Goal: Check status

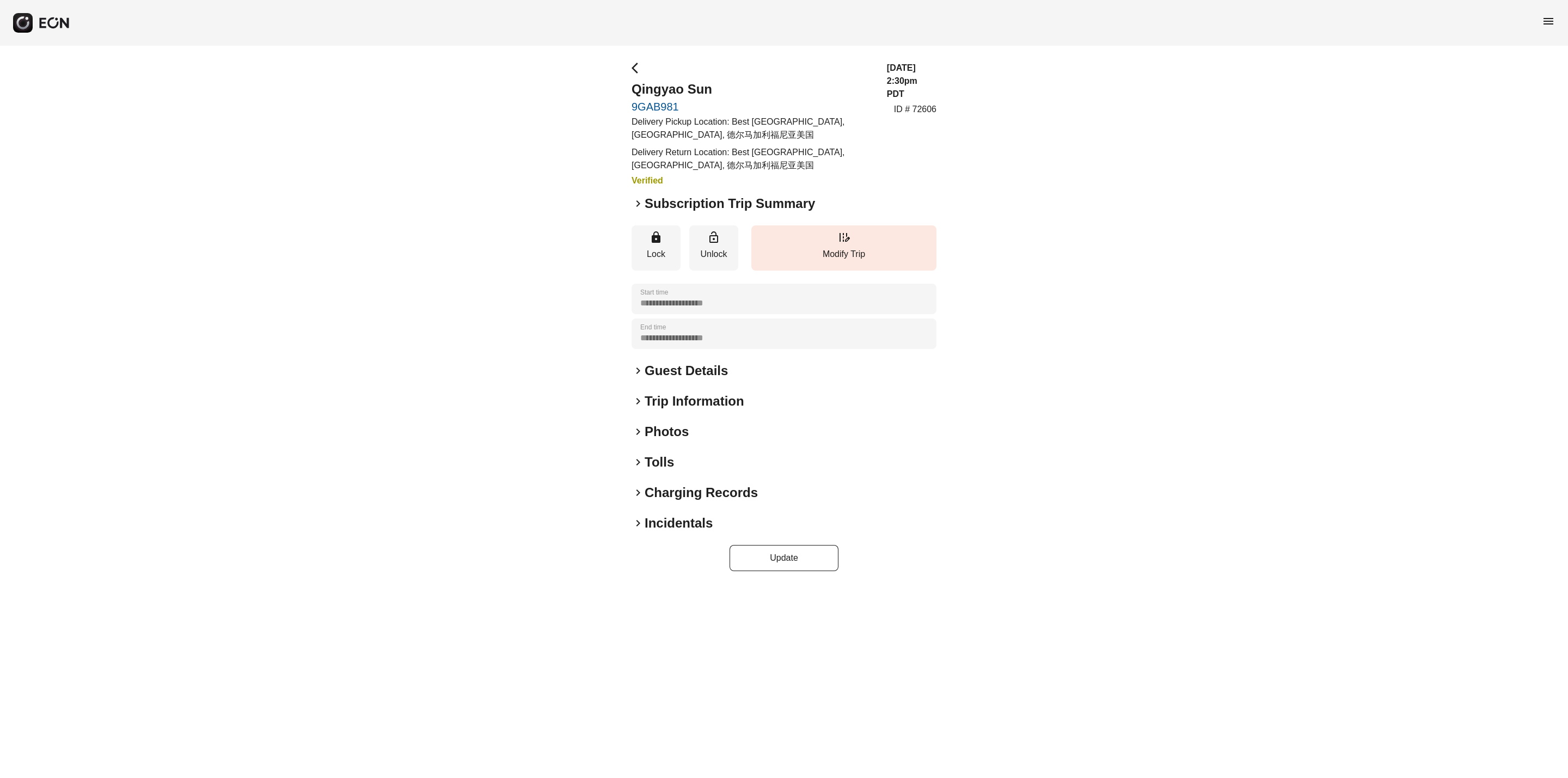
click at [634, 198] on span "keyboard_arrow_right" at bounding box center [638, 203] width 13 height 13
click at [629, 206] on div "**********" at bounding box center [784, 316] width 1568 height 541
click at [637, 204] on span "keyboard_arrow_right" at bounding box center [638, 203] width 13 height 13
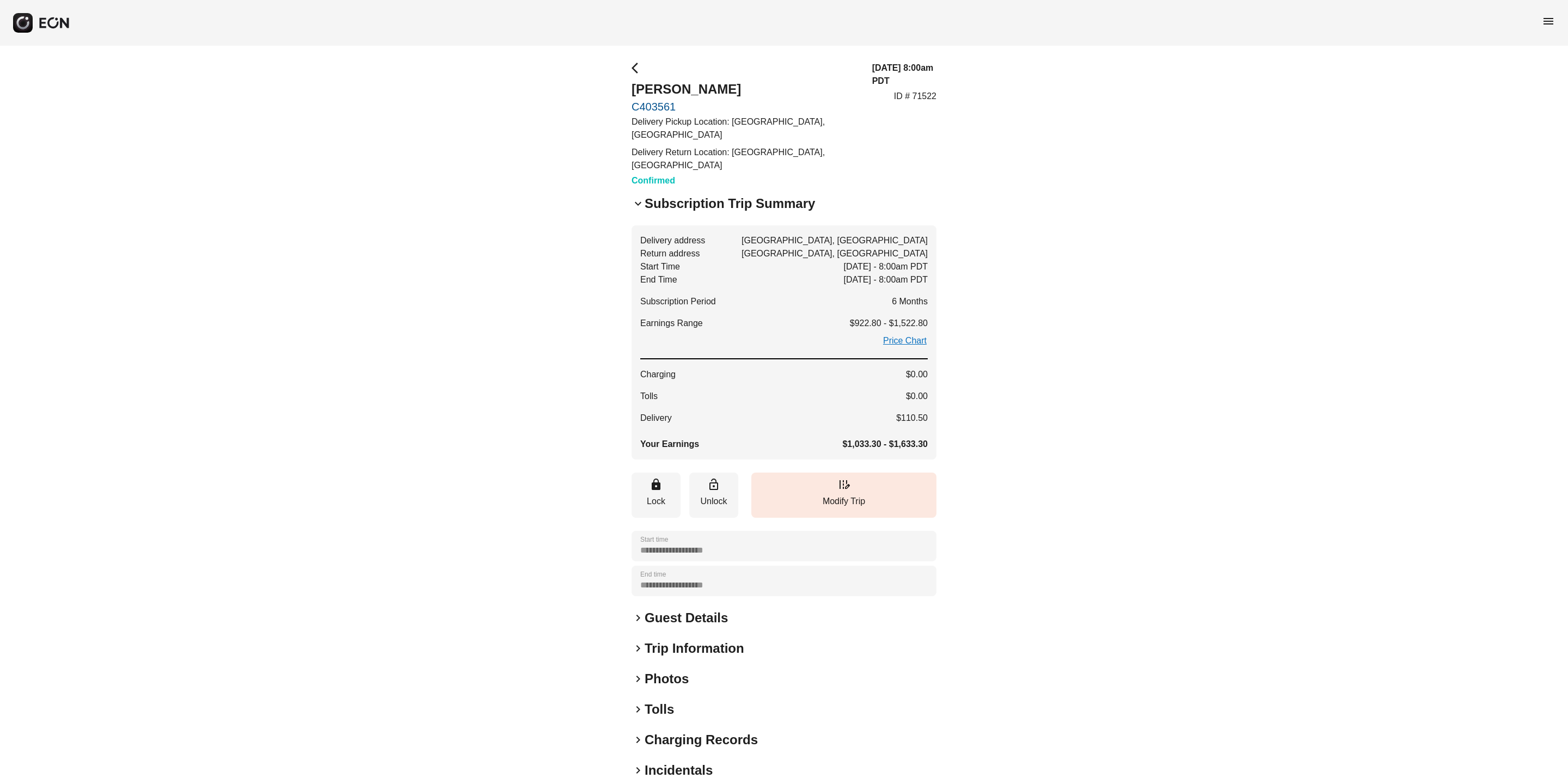
click at [637, 204] on span "keyboard_arrow_down" at bounding box center [638, 203] width 13 height 13
